Goal: Task Accomplishment & Management: Manage account settings

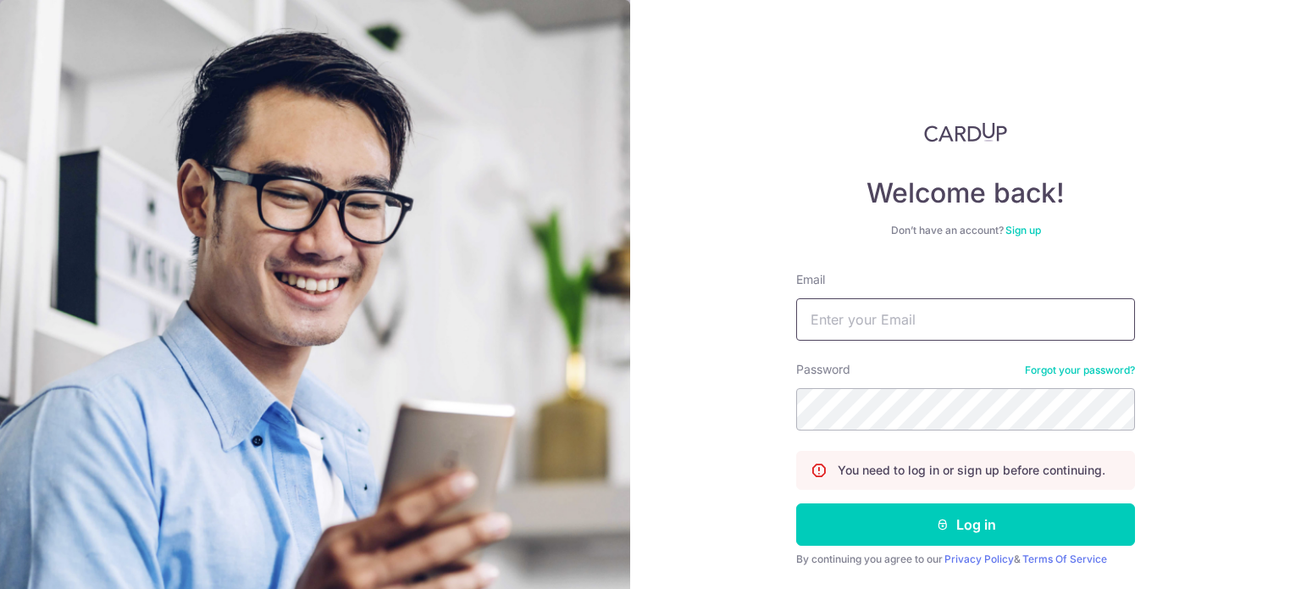
click at [835, 323] on input "Email" at bounding box center [965, 319] width 339 height 42
type input "duchessrealestate@gmail.com"
click at [796, 503] on button "Log in" at bounding box center [965, 524] width 339 height 42
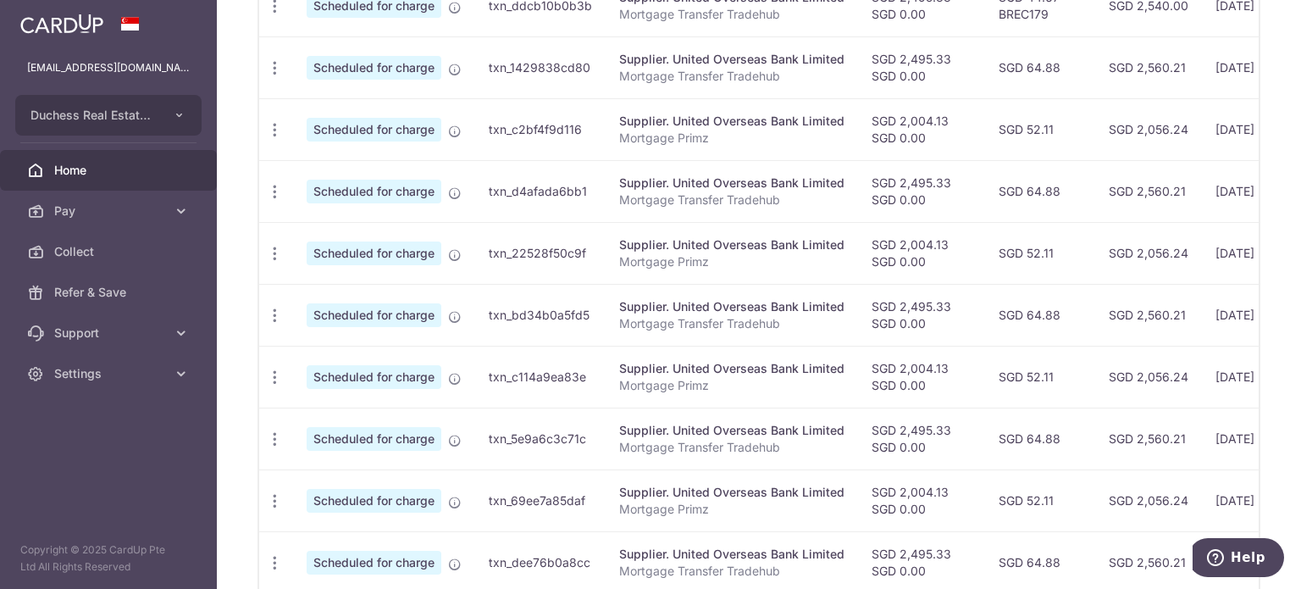
scroll to position [725, 0]
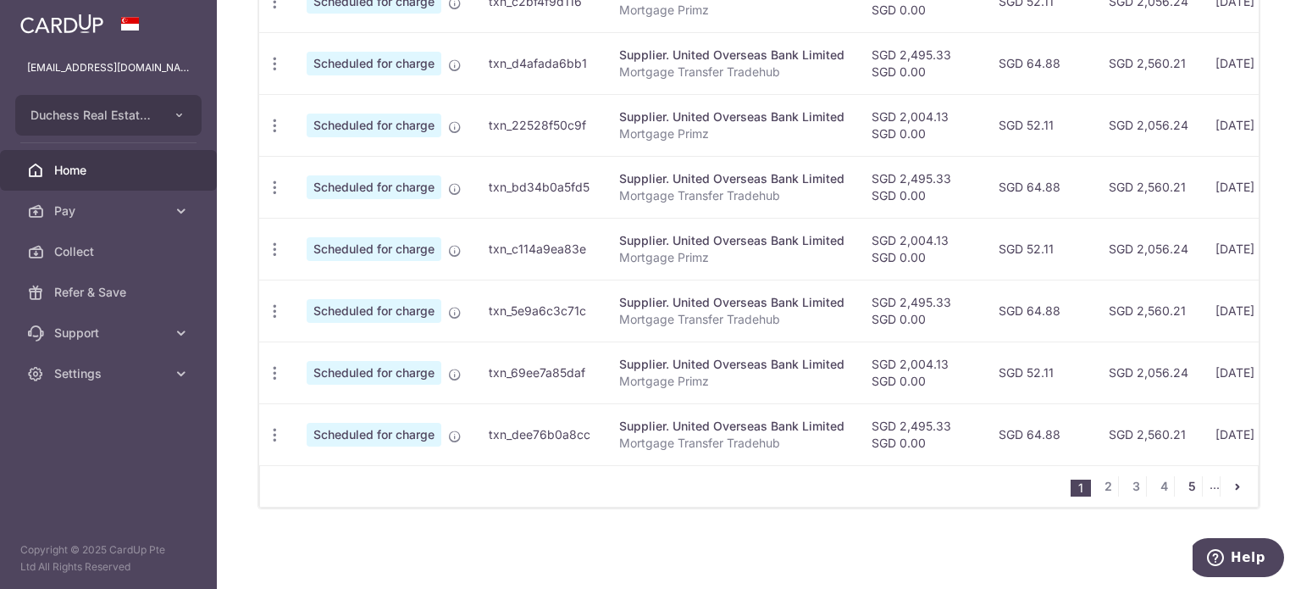
click at [1183, 492] on link "5" at bounding box center [1192, 486] width 20 height 20
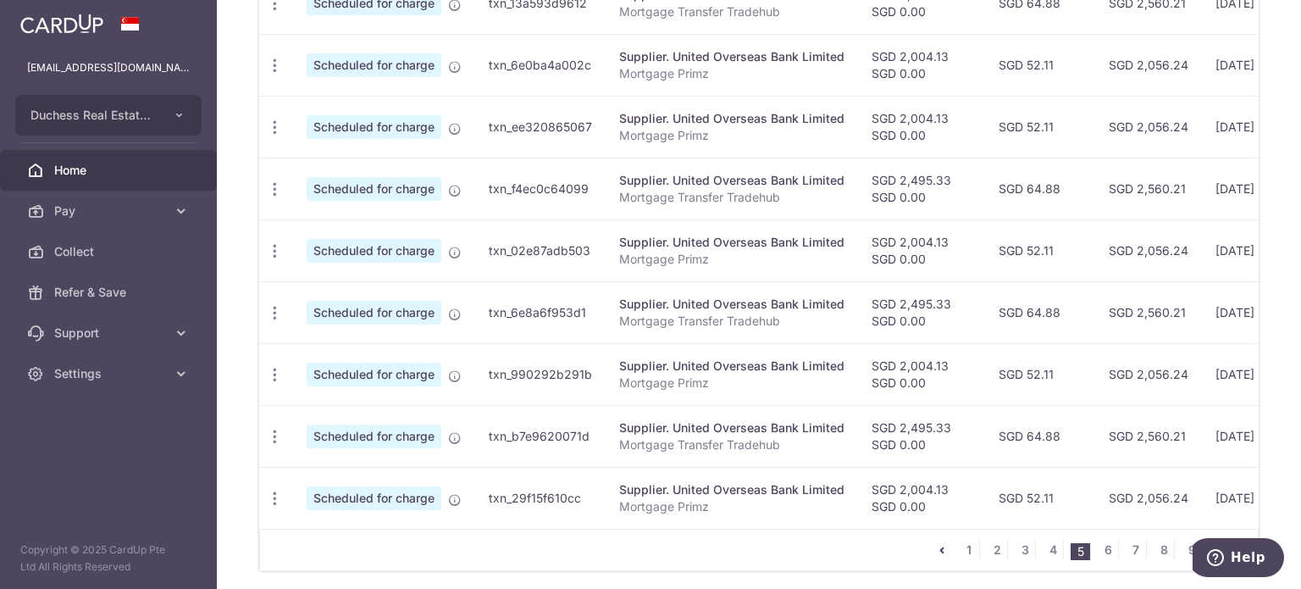
scroll to position [682, 0]
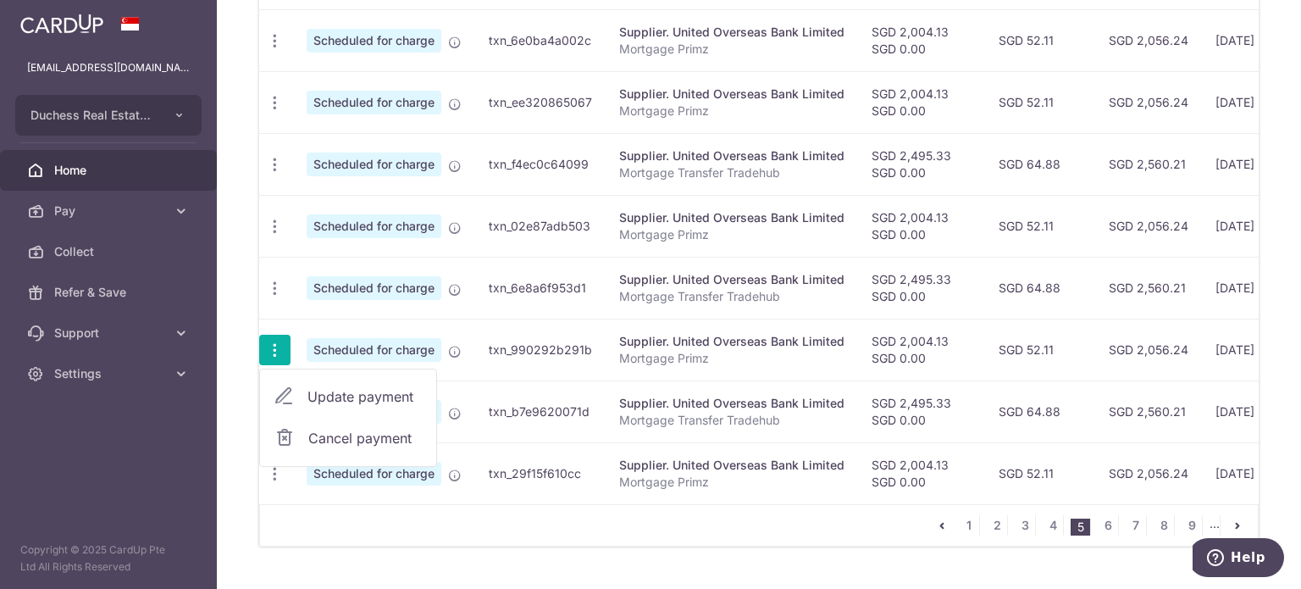
click at [345, 396] on span "Update payment" at bounding box center [365, 396] width 115 height 20
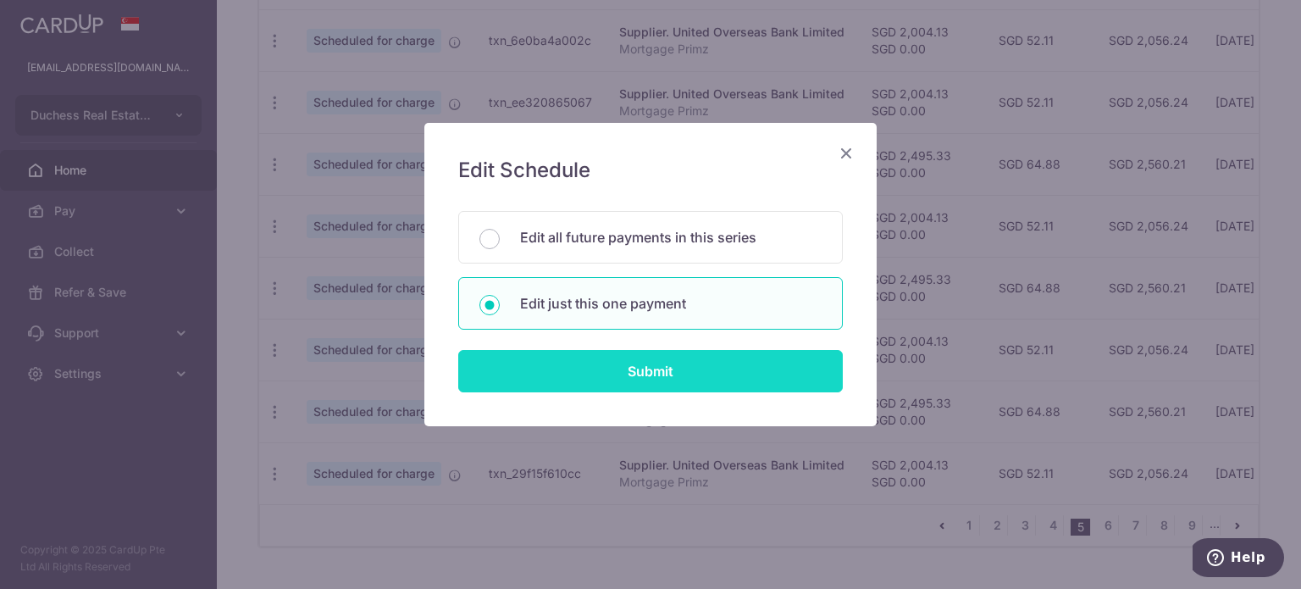
click at [620, 386] on input "Submit" at bounding box center [650, 371] width 385 height 42
radio input "true"
type input "2,004.13"
type input "0.00"
type input "22/08/2028"
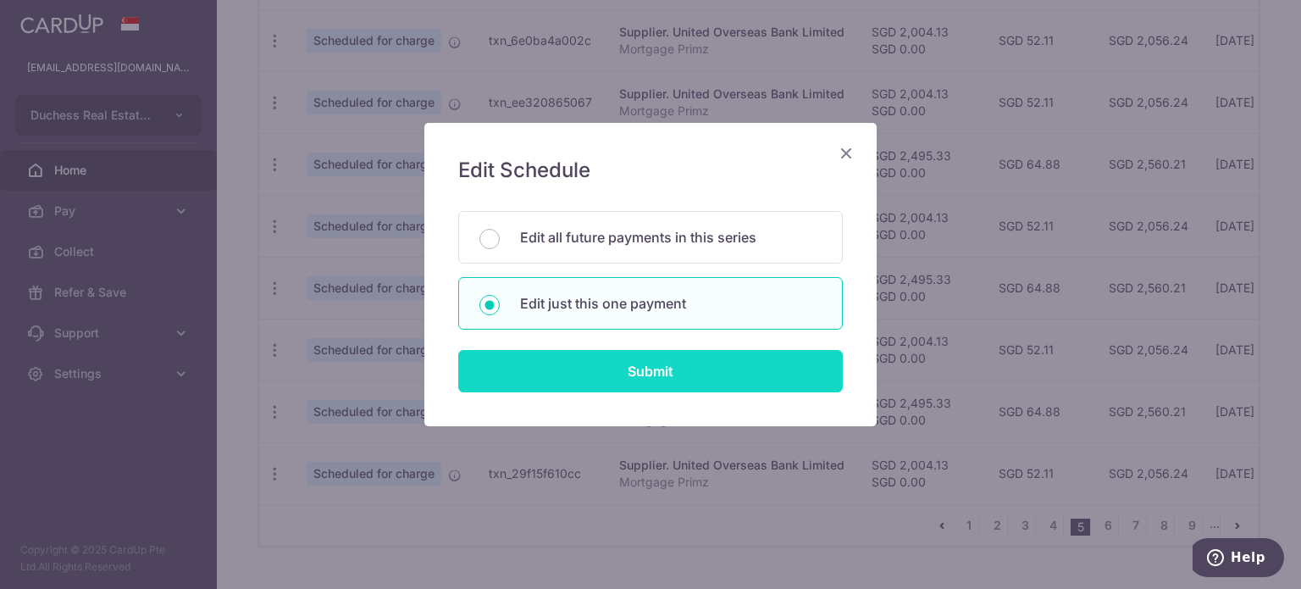
type input "Mortgage Primz"
type input "Primz"
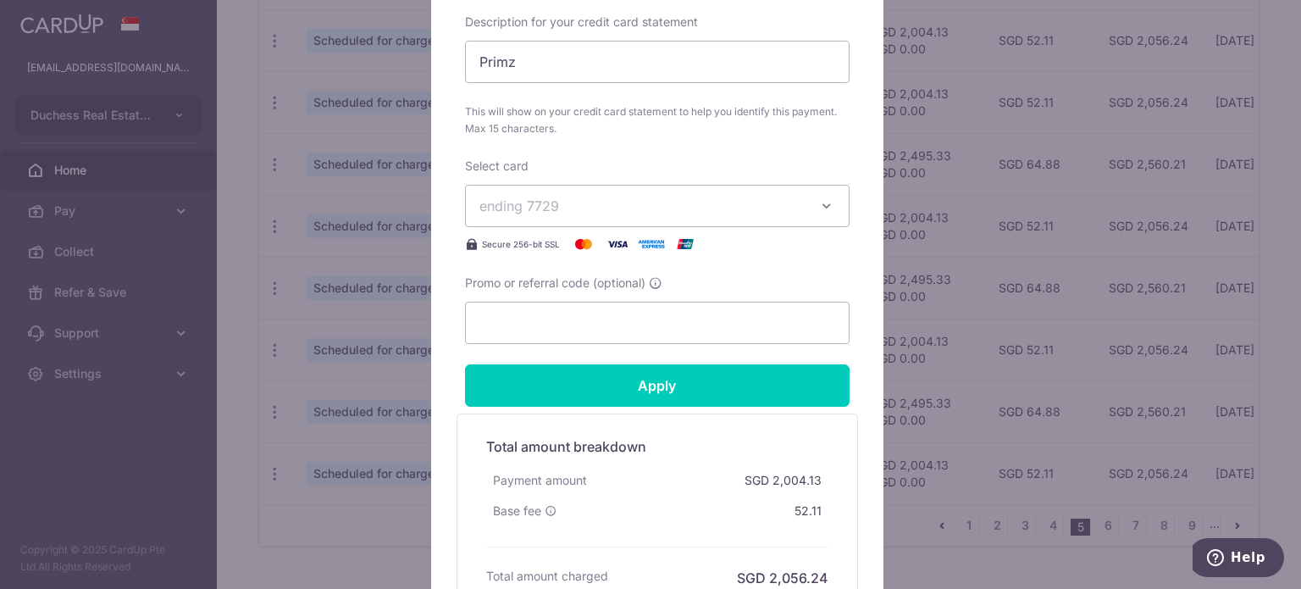
scroll to position [762, 0]
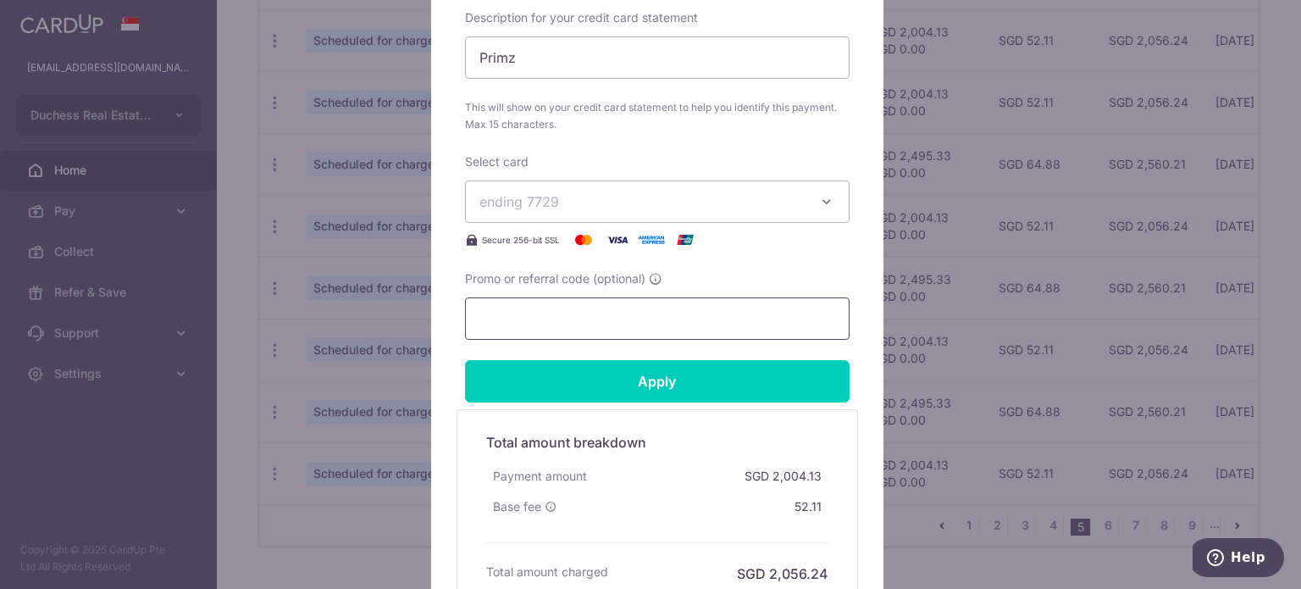
click at [519, 324] on input "Promo or referral code (optional)" at bounding box center [657, 318] width 385 height 42
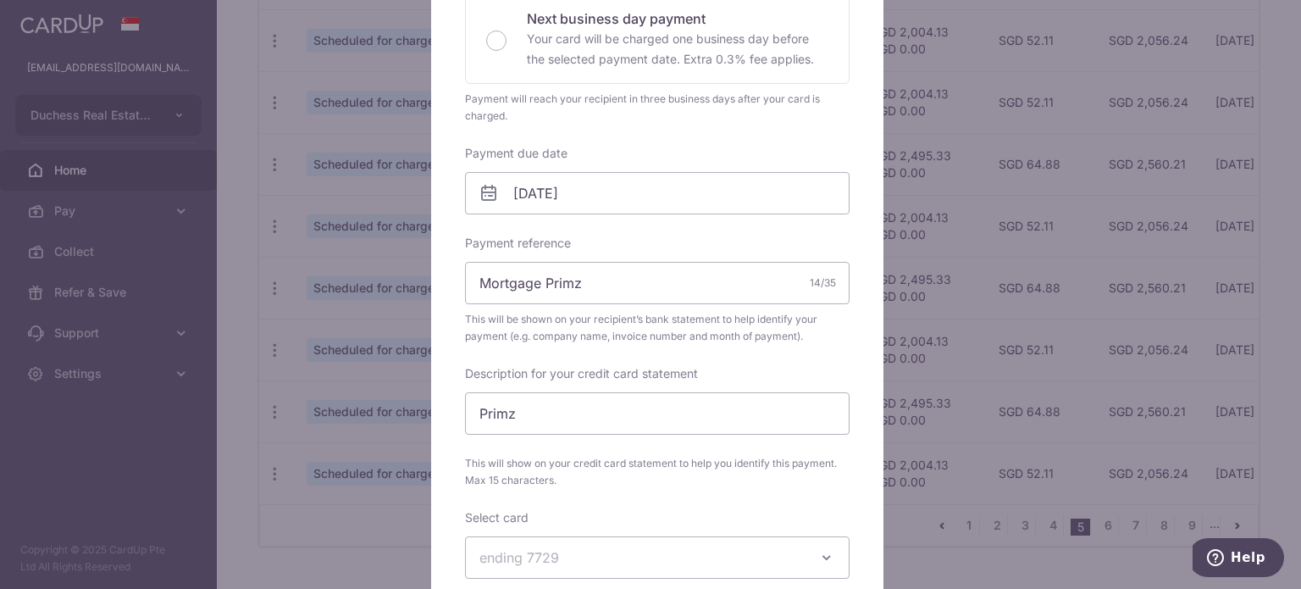
scroll to position [339, 0]
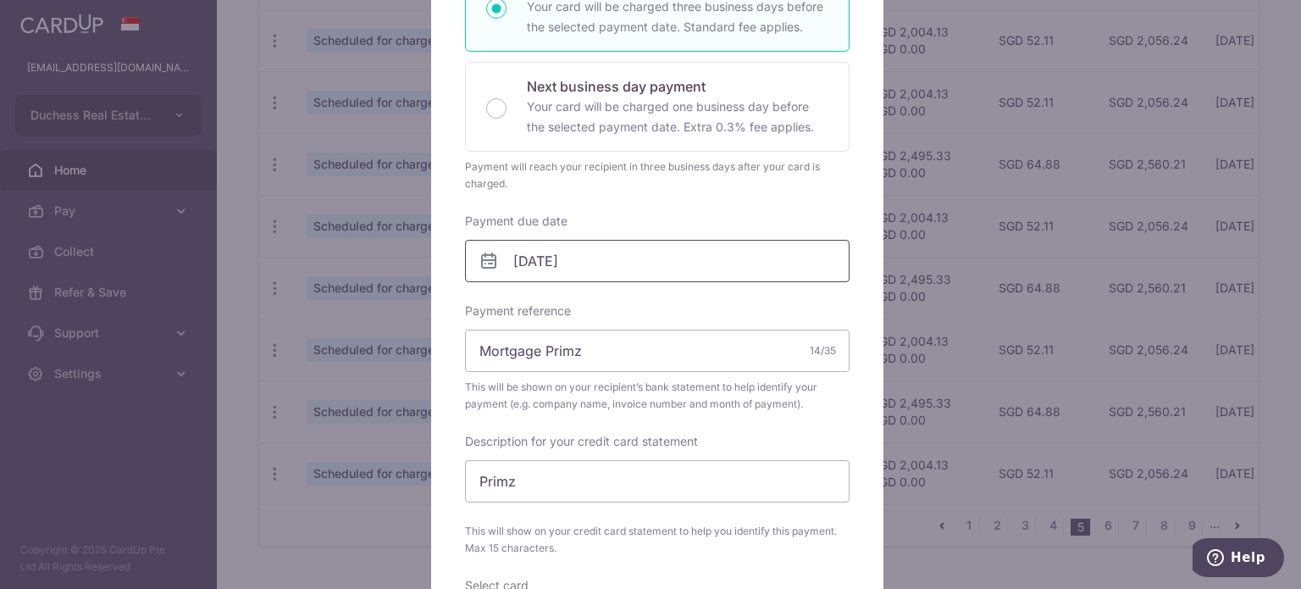
type input "BREC179"
click at [576, 243] on input "22/08/2028" at bounding box center [657, 261] width 385 height 42
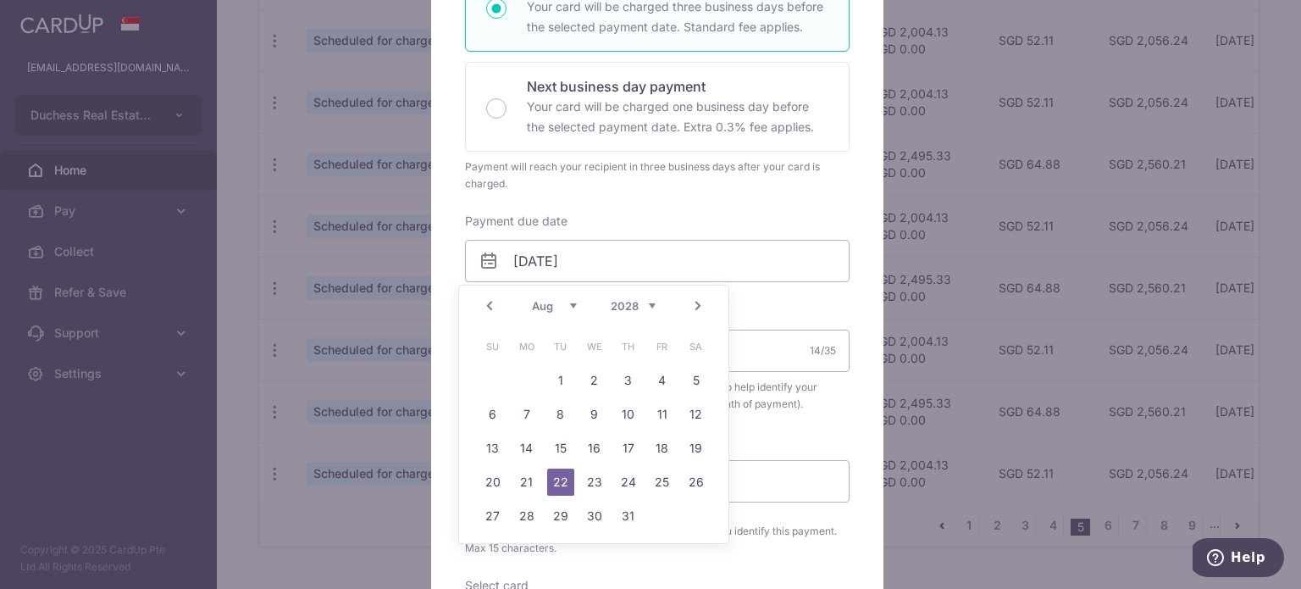
click at [488, 303] on link "Prev" at bounding box center [489, 306] width 20 height 20
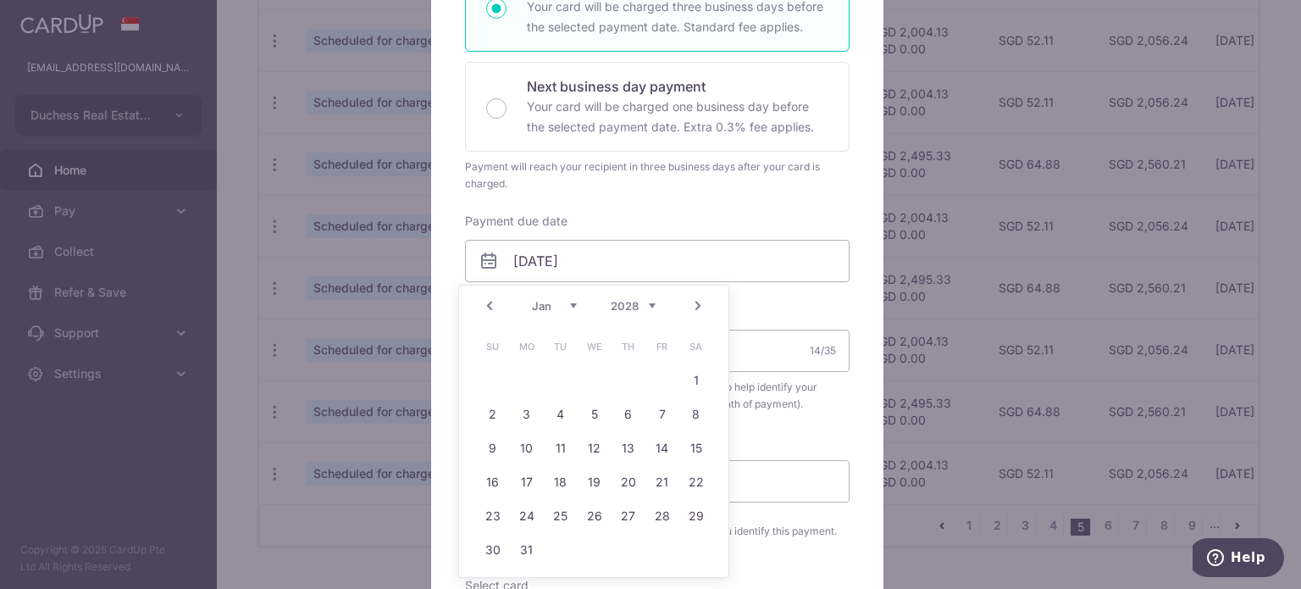
click at [488, 303] on link "Prev" at bounding box center [489, 306] width 20 height 20
click at [624, 308] on select "2025 2026 2027 2028 2029 2030 2031 2032 2033 2034 2035" at bounding box center [633, 306] width 45 height 14
click at [514, 309] on div "Prev Next Aug Sep Oct Nov Dec 2025 2026 2027 2028 2029 2030 2031 2032 2033 2034…" at bounding box center [593, 305] width 269 height 41
click at [532, 310] on select "Aug Sep Oct Nov Dec" at bounding box center [554, 306] width 45 height 14
click at [529, 484] on link "18" at bounding box center [526, 481] width 27 height 27
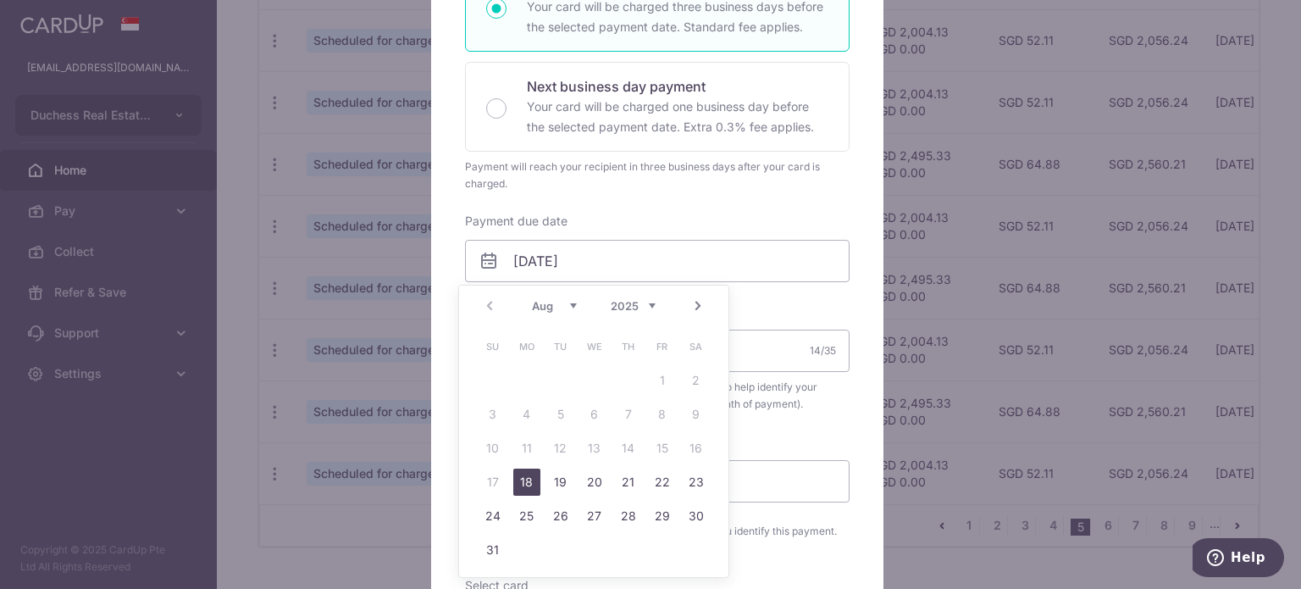
type input "[DATE]"
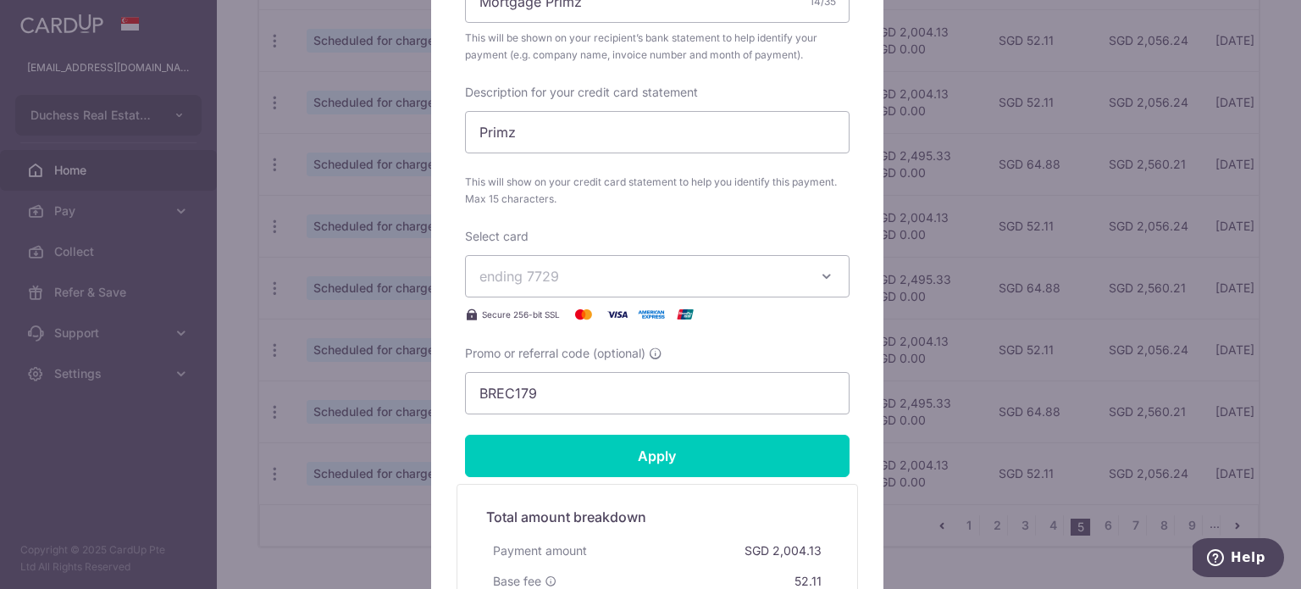
scroll to position [678, 0]
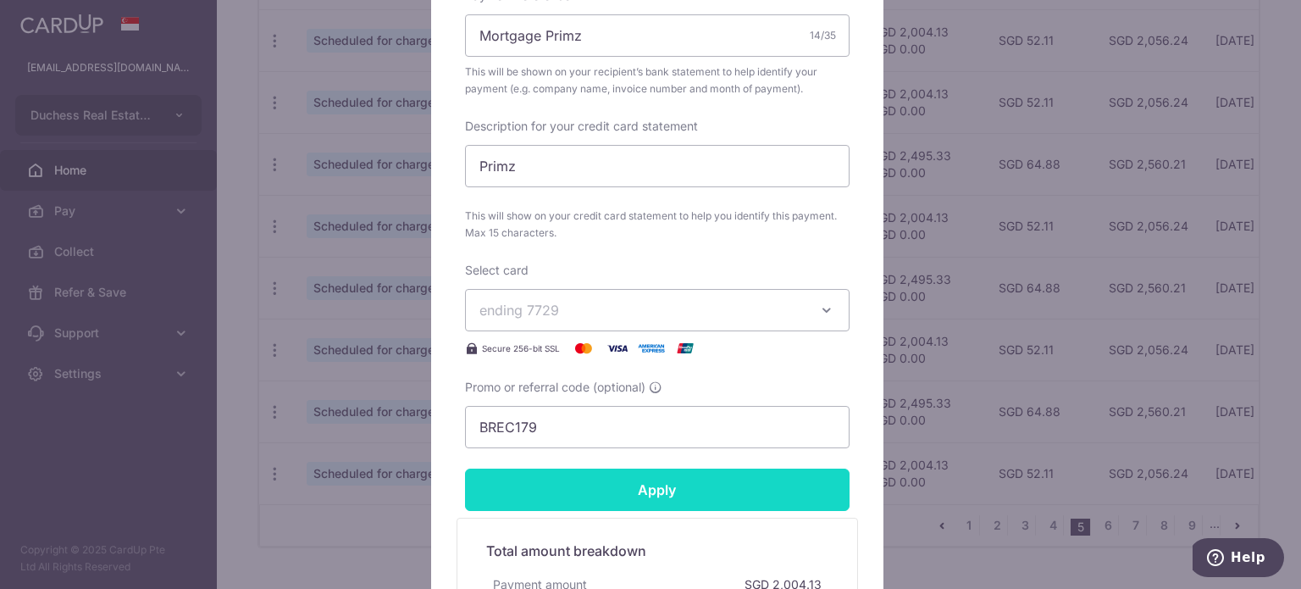
click at [557, 487] on input "Apply" at bounding box center [657, 489] width 385 height 42
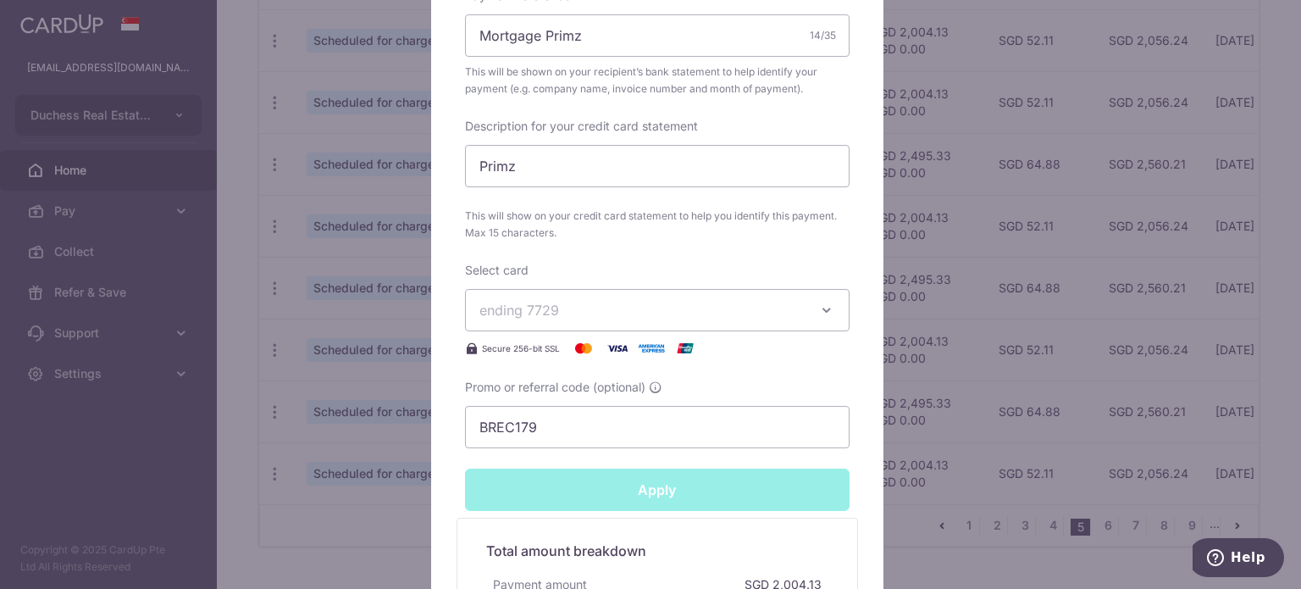
type input "Successfully Applied"
click at [369, 523] on div "Edit payment By clicking apply, you will make changes to all payments to United…" at bounding box center [650, 294] width 1301 height 589
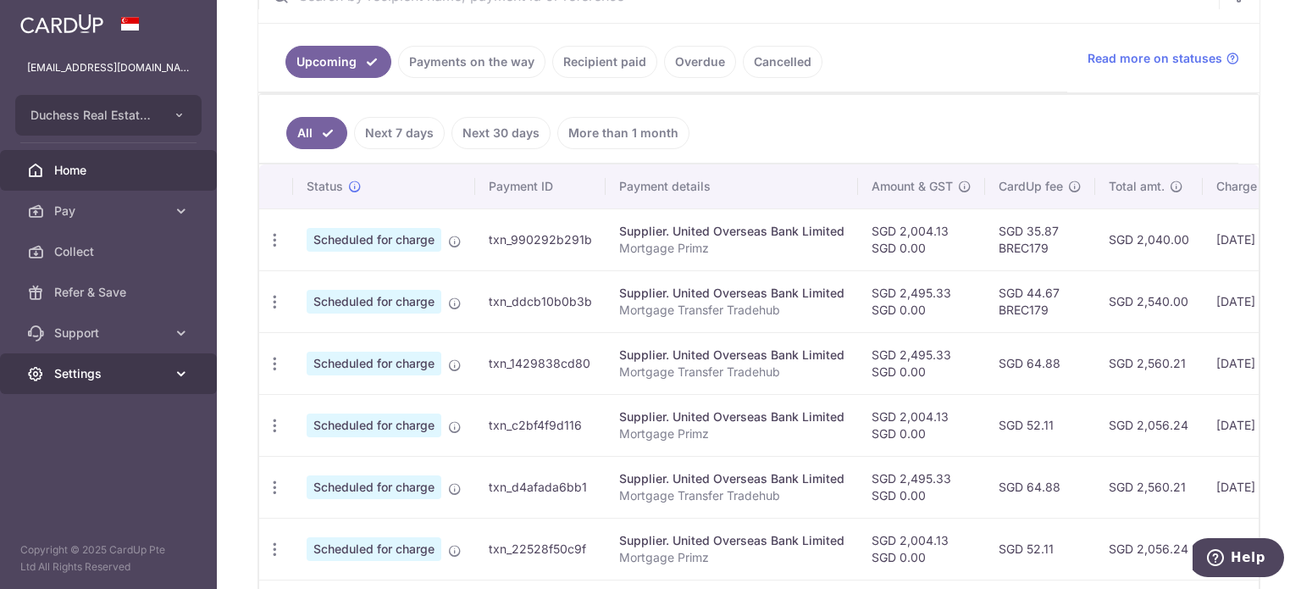
click at [125, 375] on span "Settings" at bounding box center [110, 373] width 112 height 17
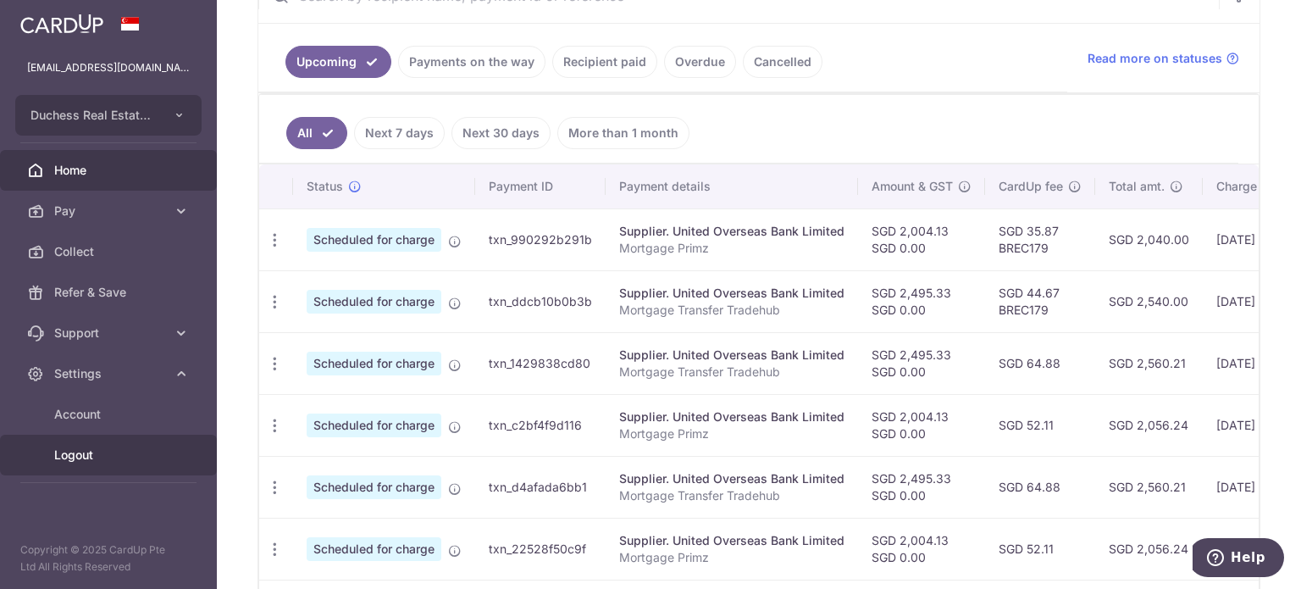
click at [111, 449] on span "Logout" at bounding box center [110, 454] width 112 height 17
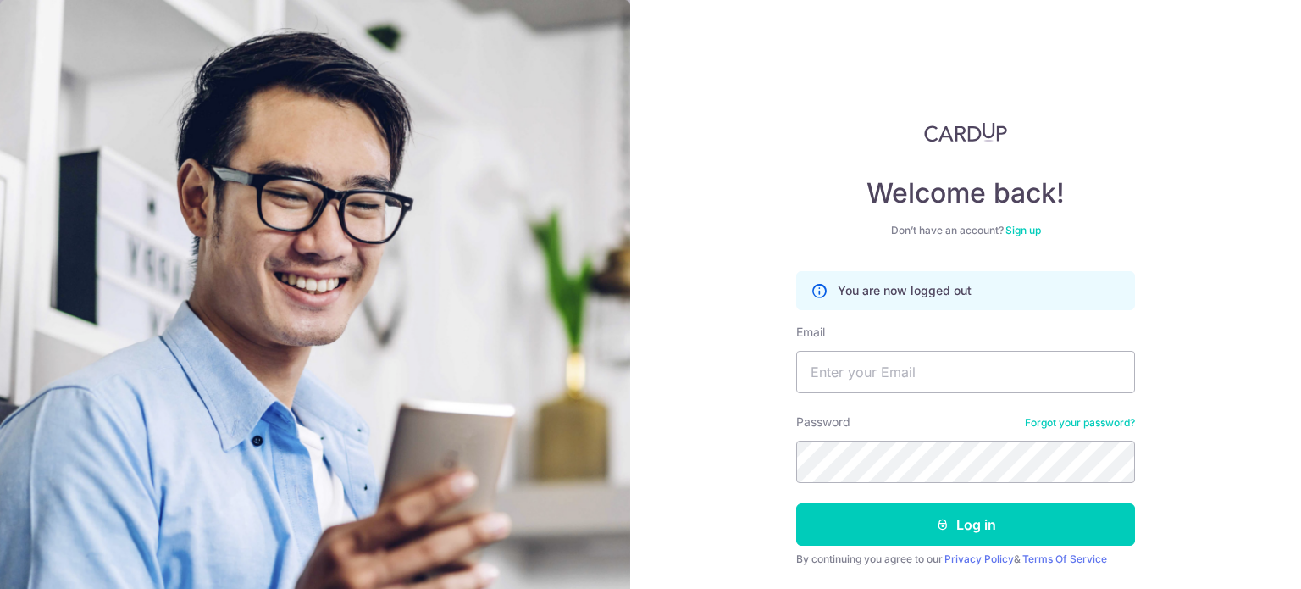
type input "[EMAIL_ADDRESS][DOMAIN_NAME]"
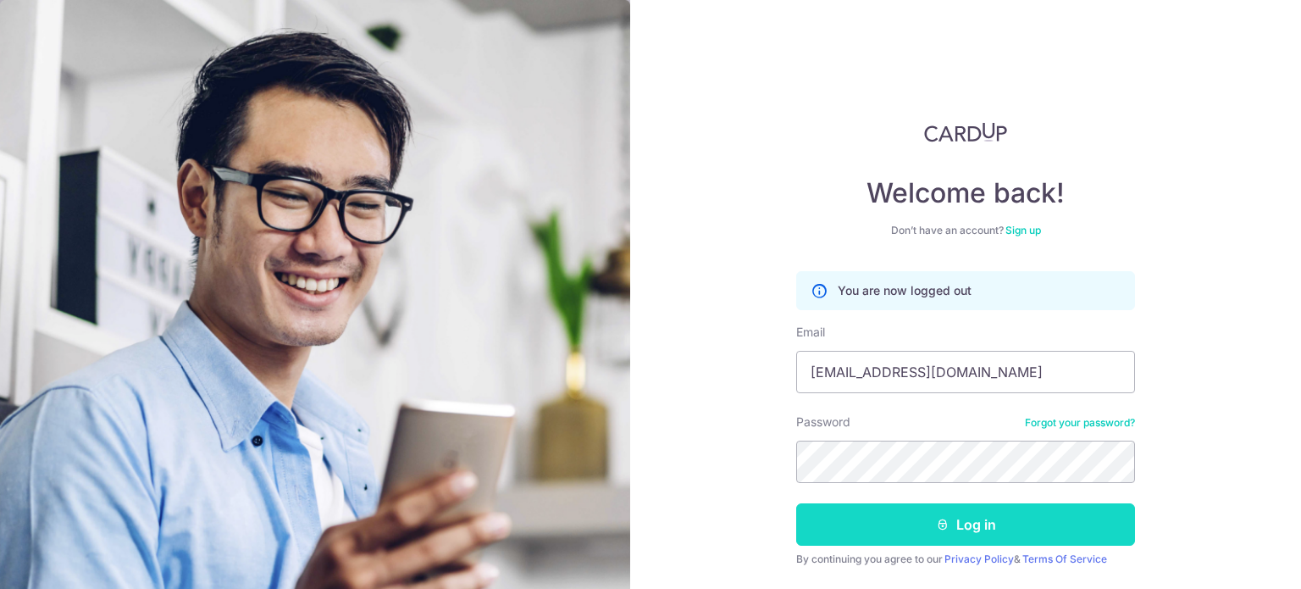
click at [885, 507] on button "Log in" at bounding box center [965, 524] width 339 height 42
